Goal: Task Accomplishment & Management: Manage account settings

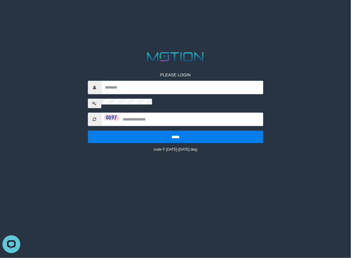
click at [161, 15] on html "PLEASE LOGIN ***** code © [DATE]-[DATE] dwg" at bounding box center [175, 7] width 351 height 15
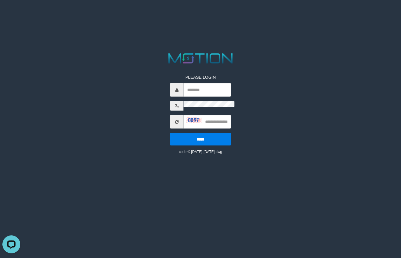
click at [201, 15] on html "PLEASE LOGIN ***** code © 2012-2018 dwg" at bounding box center [200, 7] width 401 height 15
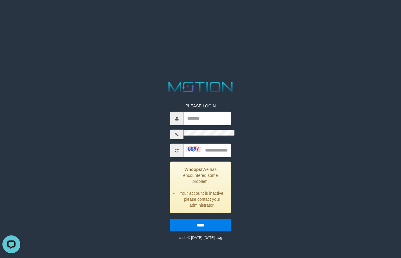
click at [288, 15] on html "PLEASE LOGIN Whoops! We has encountered some problem. Your account is inactive,…" at bounding box center [200, 7] width 401 height 15
